Goal: Task Accomplishment & Management: Manage account settings

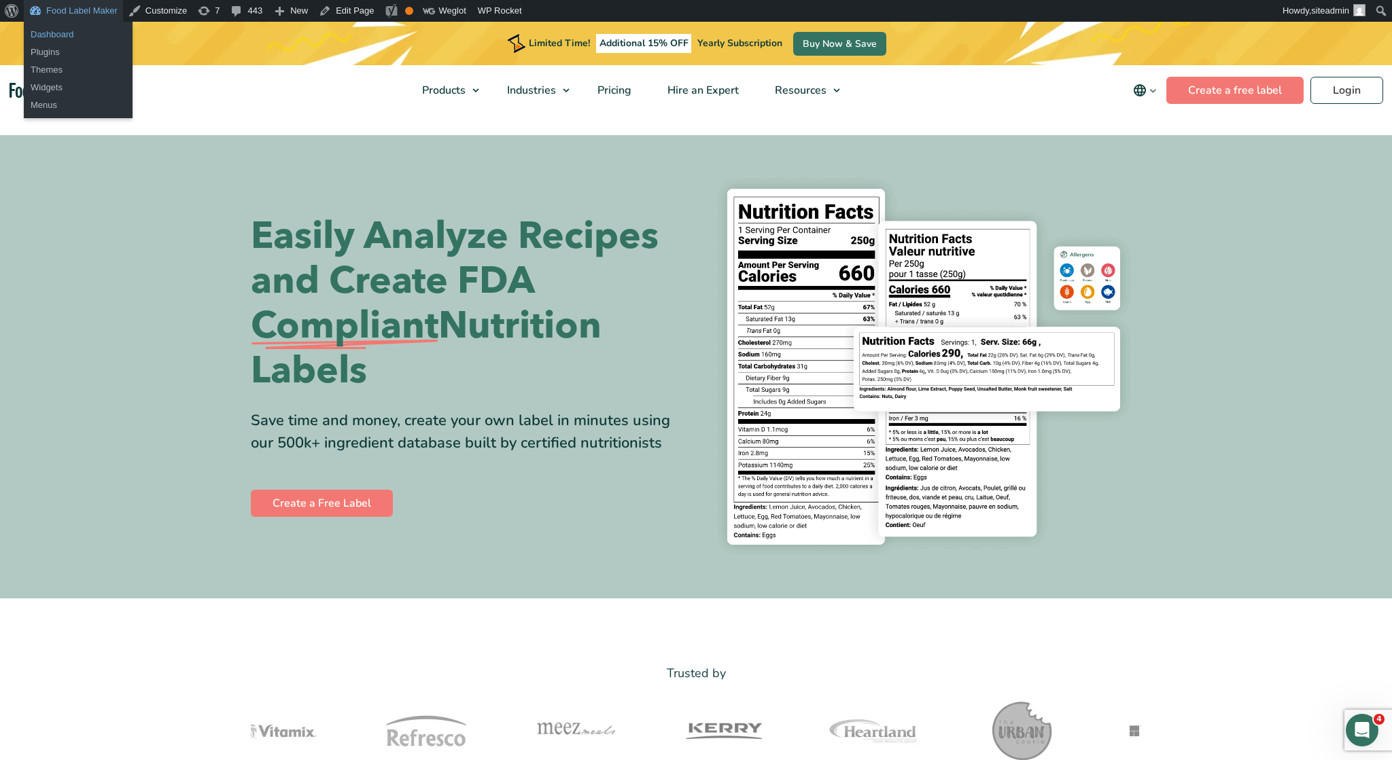
click at [75, 29] on link "Dashboard" at bounding box center [78, 35] width 109 height 18
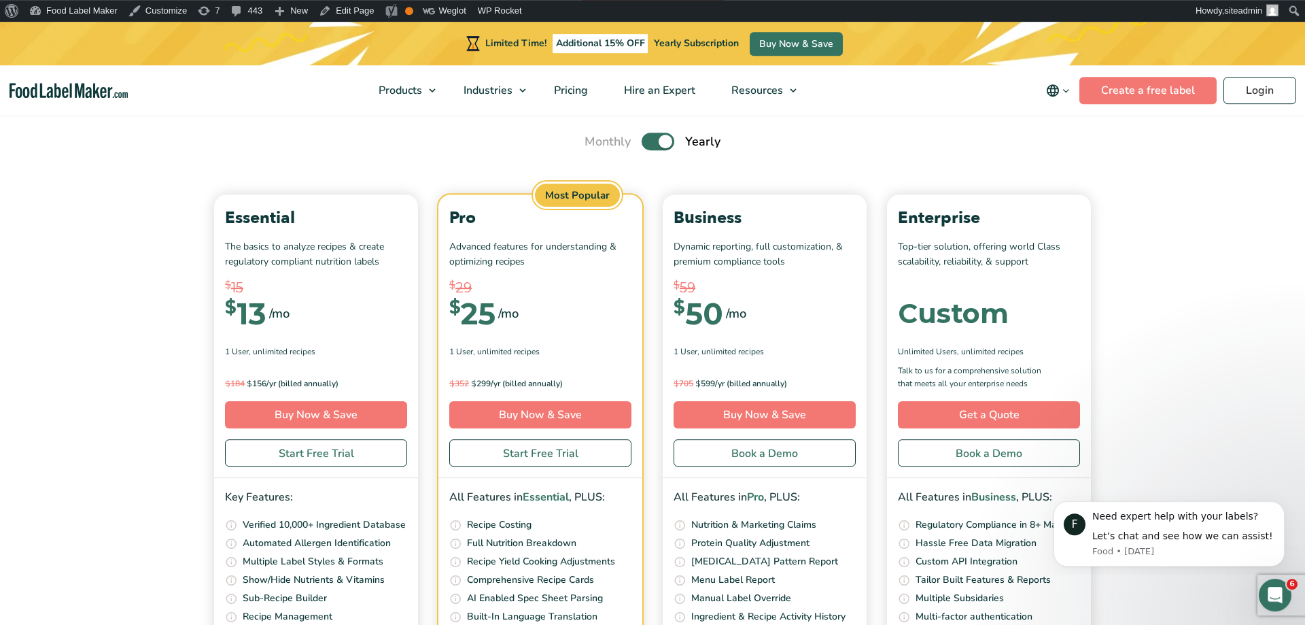
scroll to position [4506, 0]
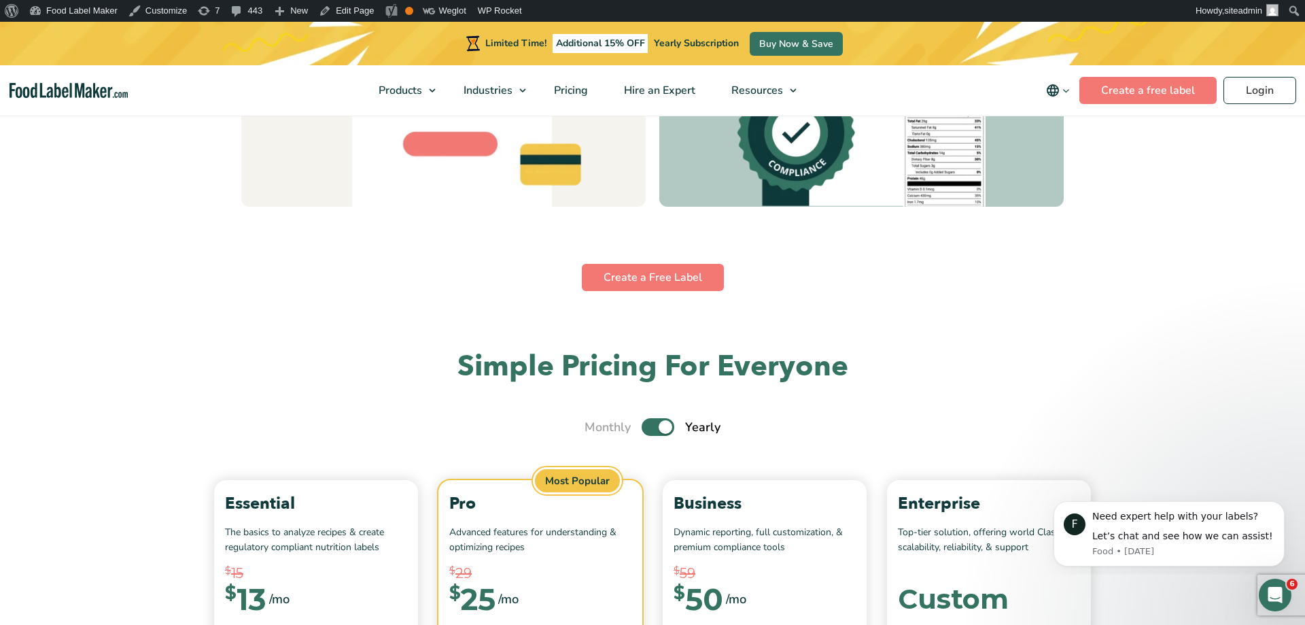
click at [659, 426] on label "Toggle" at bounding box center [658, 427] width 33 height 18
click at [596, 426] on input "Toggle" at bounding box center [591, 427] width 9 height 9
click at [659, 426] on label "Toggle" at bounding box center [658, 427] width 33 height 18
click at [596, 426] on input "Toggle" at bounding box center [591, 427] width 9 height 9
checkbox input "true"
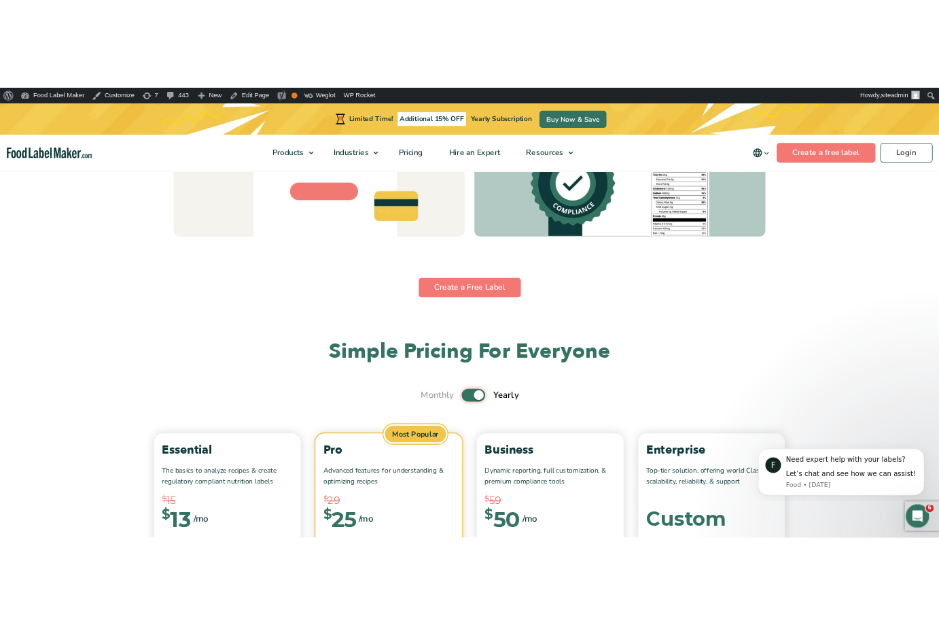
scroll to position [4346, 0]
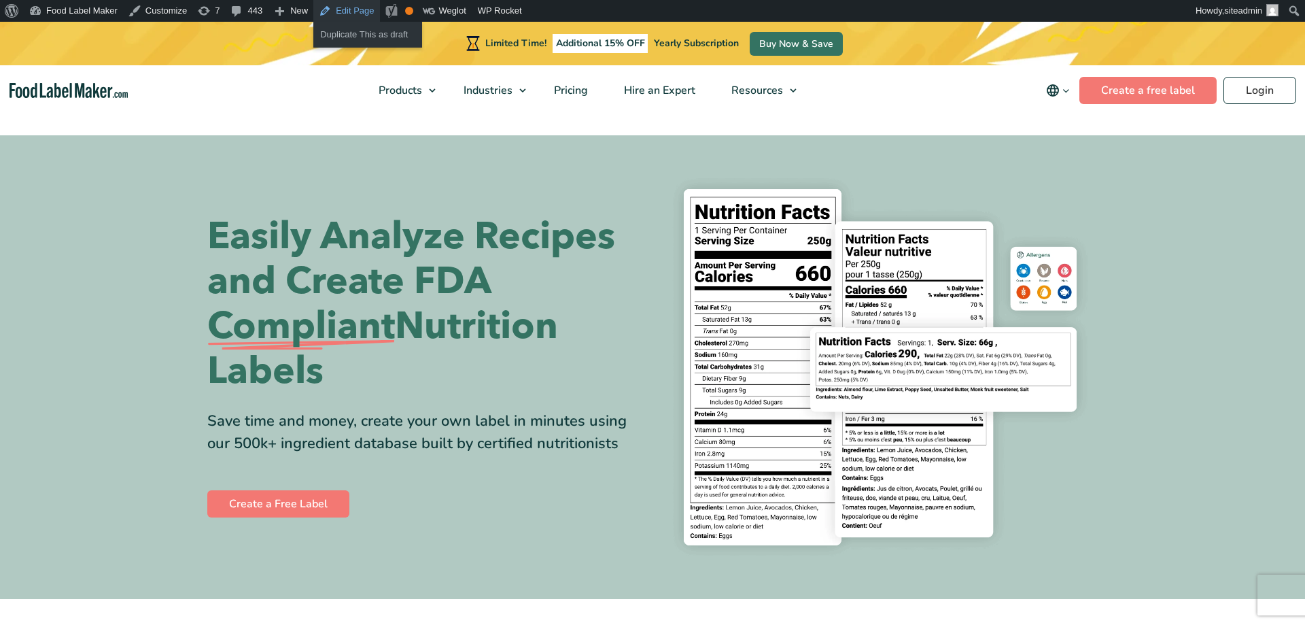
click at [343, 5] on link "Edit Page" at bounding box center [346, 11] width 66 height 22
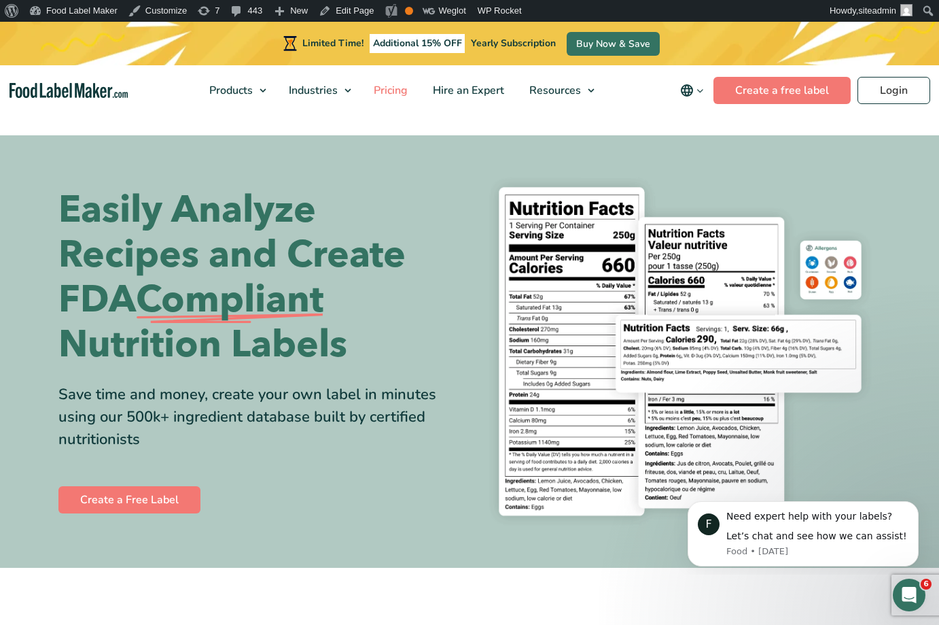
click at [393, 93] on span "Pricing" at bounding box center [389, 90] width 39 height 15
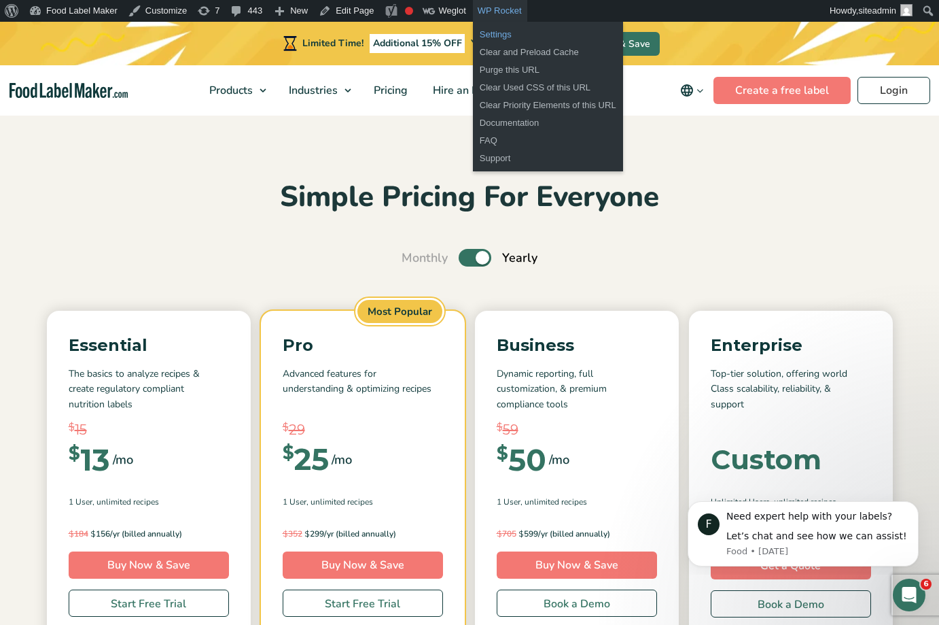
click at [494, 29] on link "Settings" at bounding box center [548, 35] width 150 height 18
